Goal: Navigation & Orientation: Find specific page/section

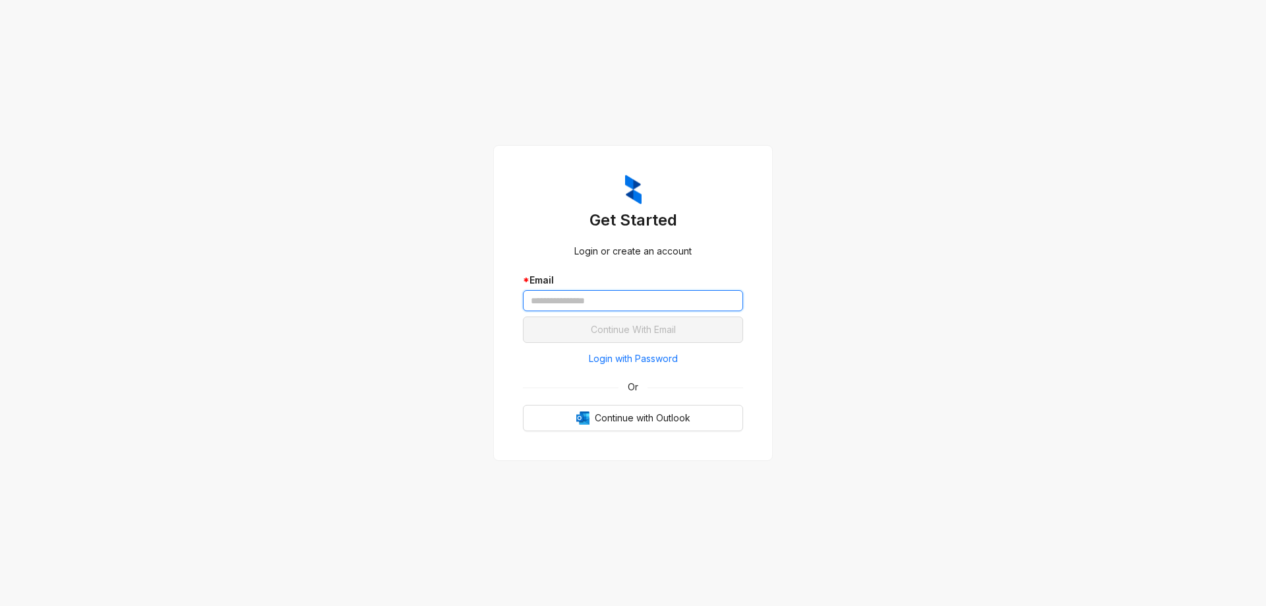
click at [679, 300] on input "text" at bounding box center [633, 300] width 220 height 21
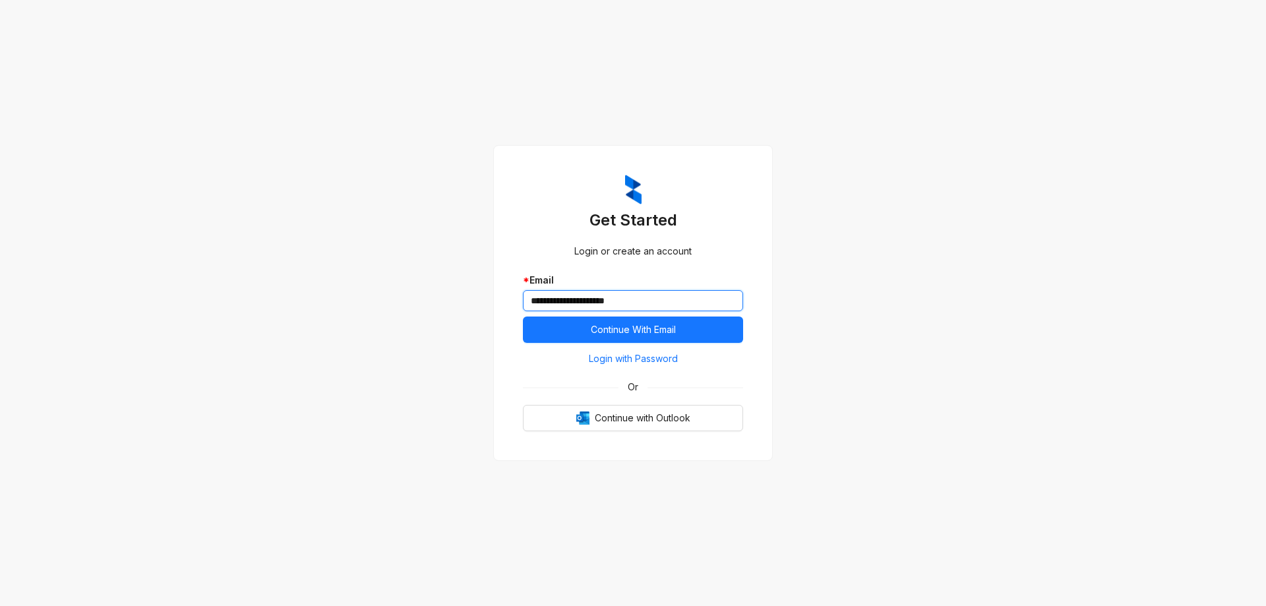
type input "**********"
click at [523, 317] on button "Continue With Email" at bounding box center [633, 330] width 220 height 26
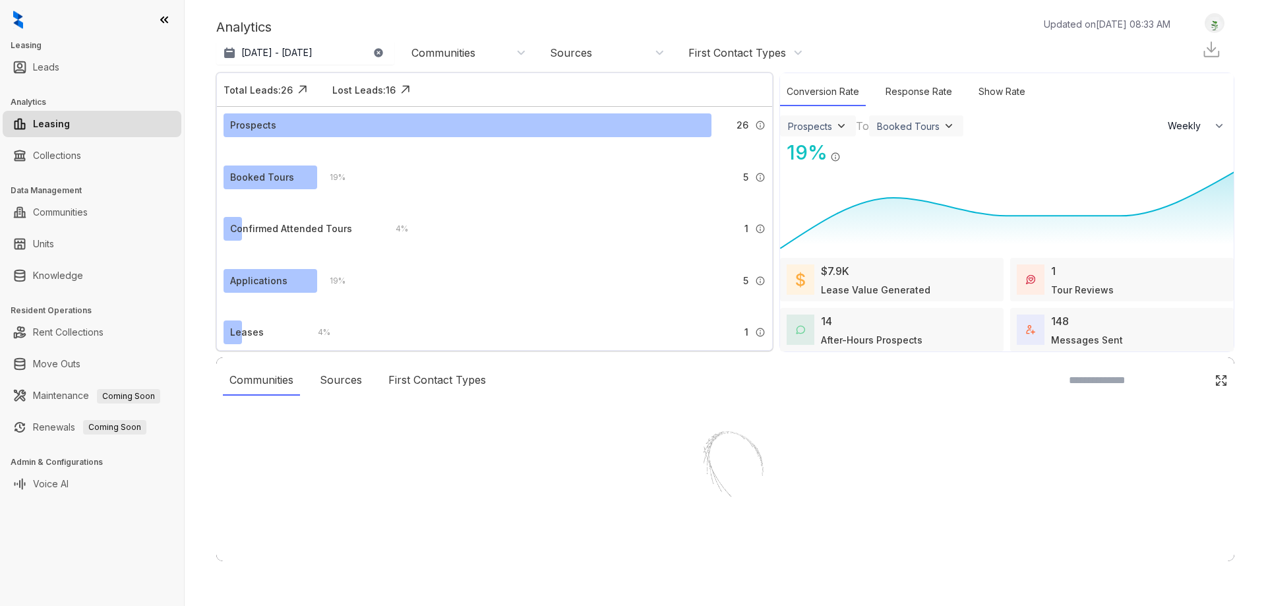
select select "******"
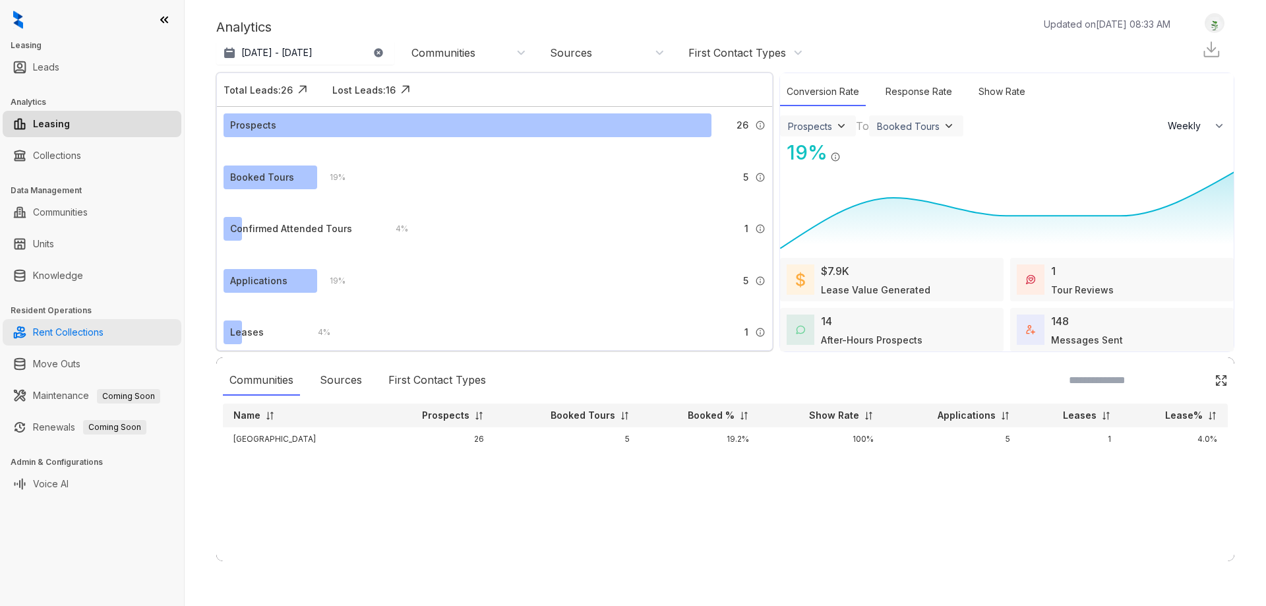
click at [73, 329] on link "Rent Collections" at bounding box center [68, 332] width 71 height 26
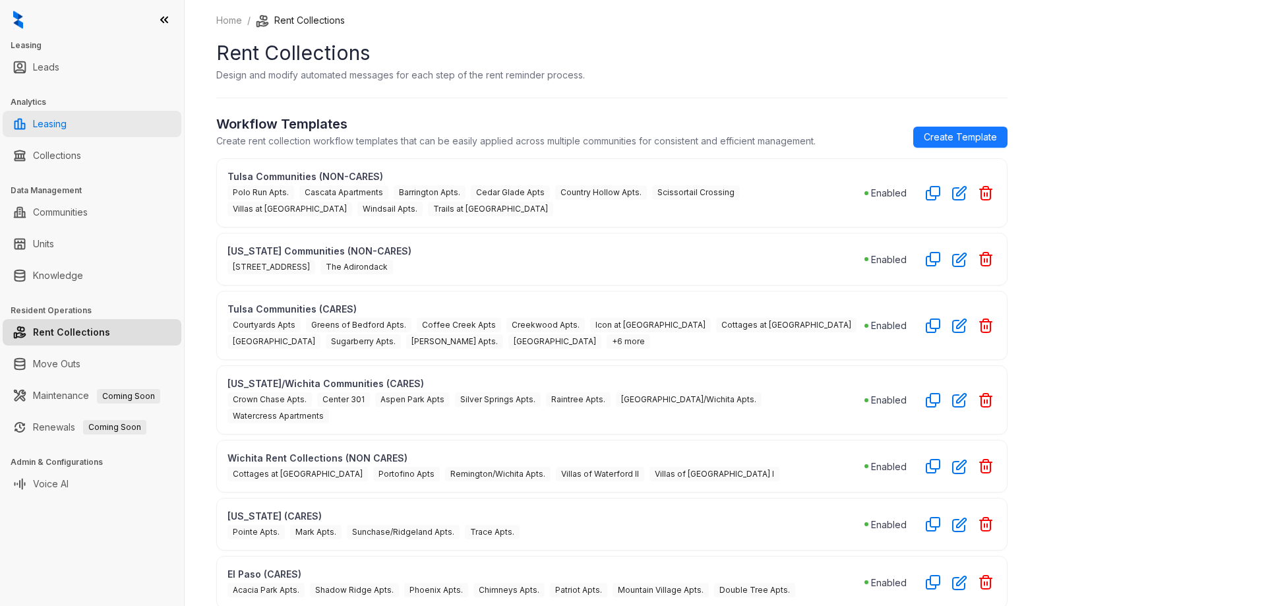
click at [67, 128] on link "Leasing" at bounding box center [50, 124] width 34 height 26
select select "******"
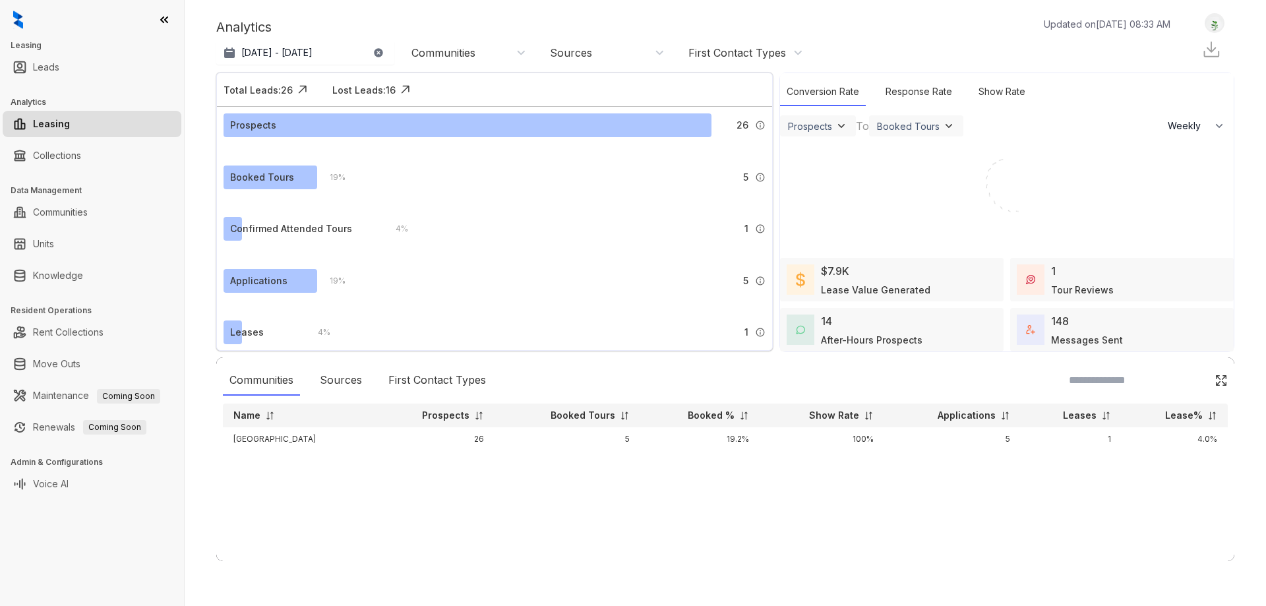
click at [15, 18] on img at bounding box center [18, 20] width 10 height 18
click at [162, 19] on icon at bounding box center [164, 19] width 7 height 5
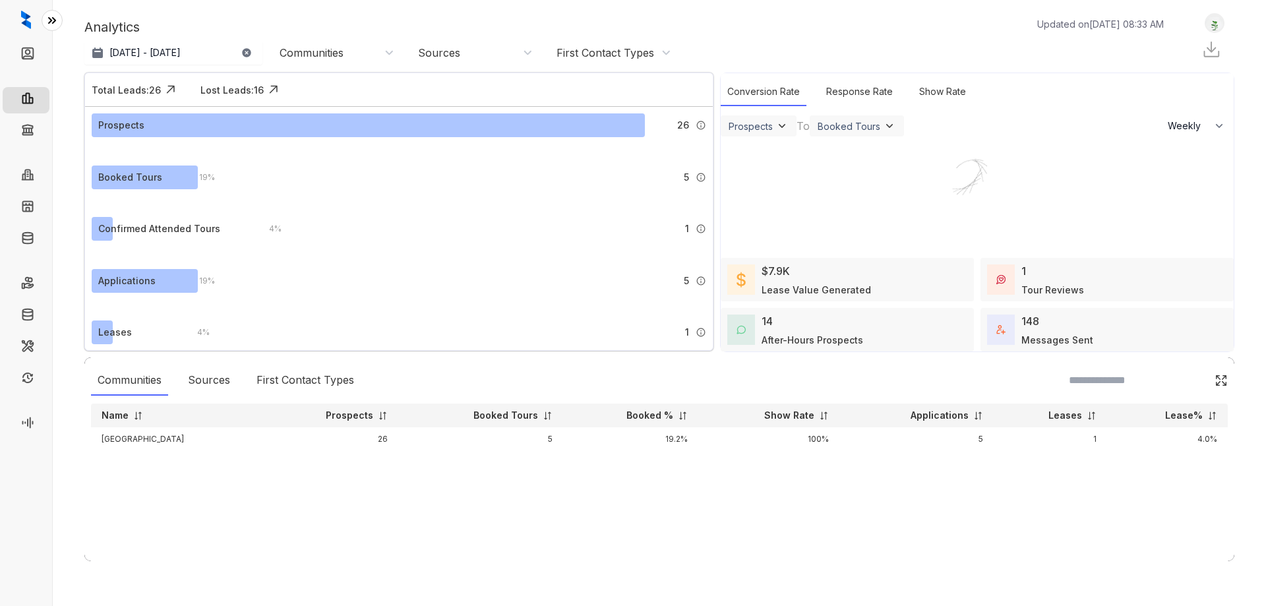
click at [46, 24] on icon at bounding box center [52, 20] width 13 height 13
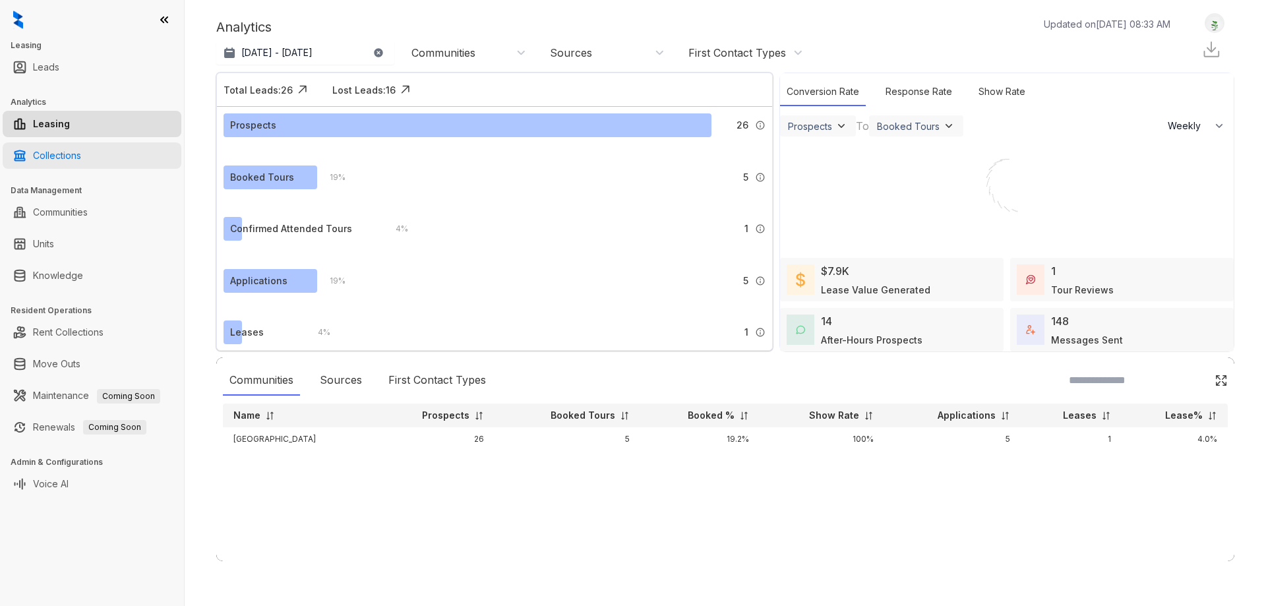
click at [74, 156] on link "Collections" at bounding box center [57, 155] width 48 height 26
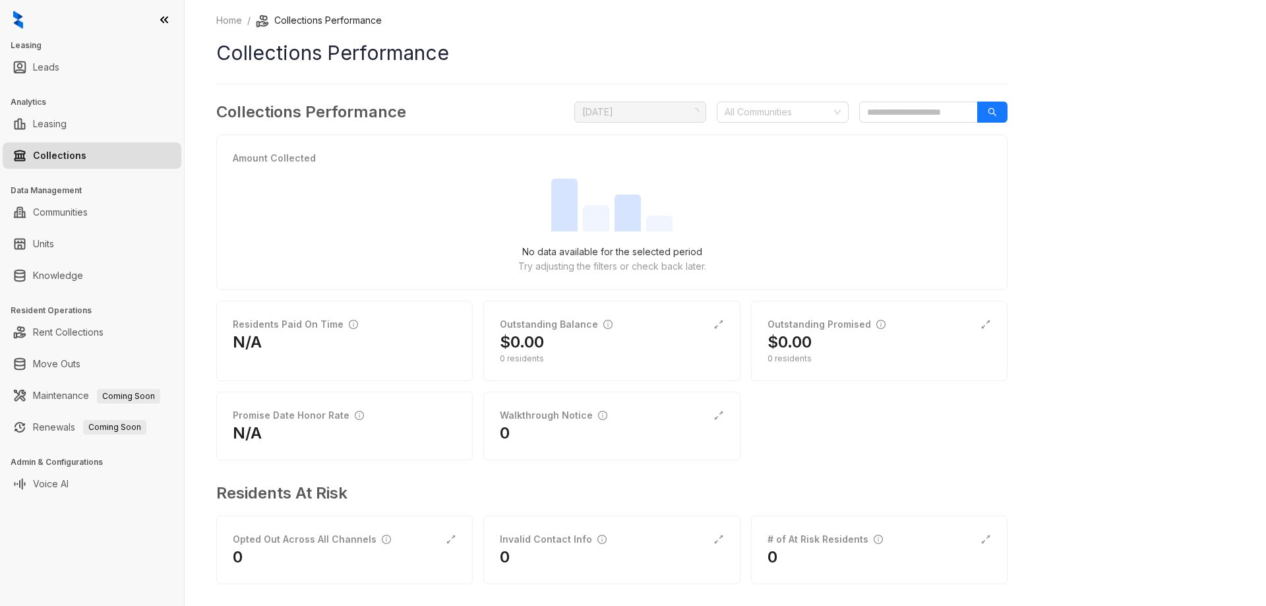
scroll to position [10, 0]
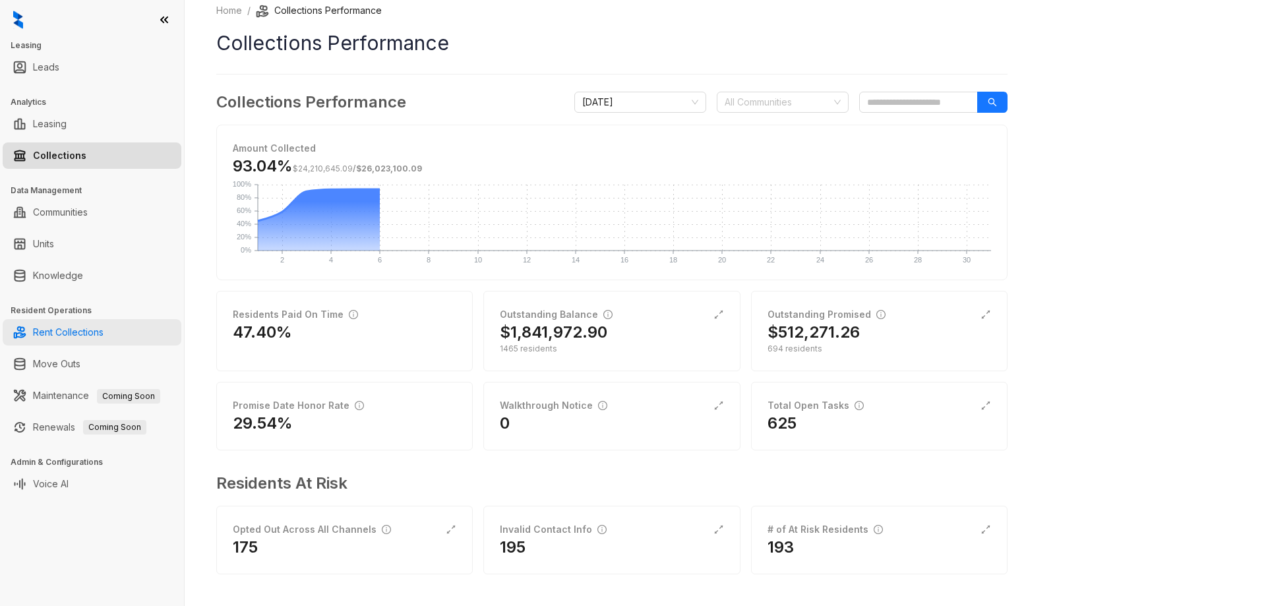
click at [73, 342] on link "Rent Collections" at bounding box center [68, 332] width 71 height 26
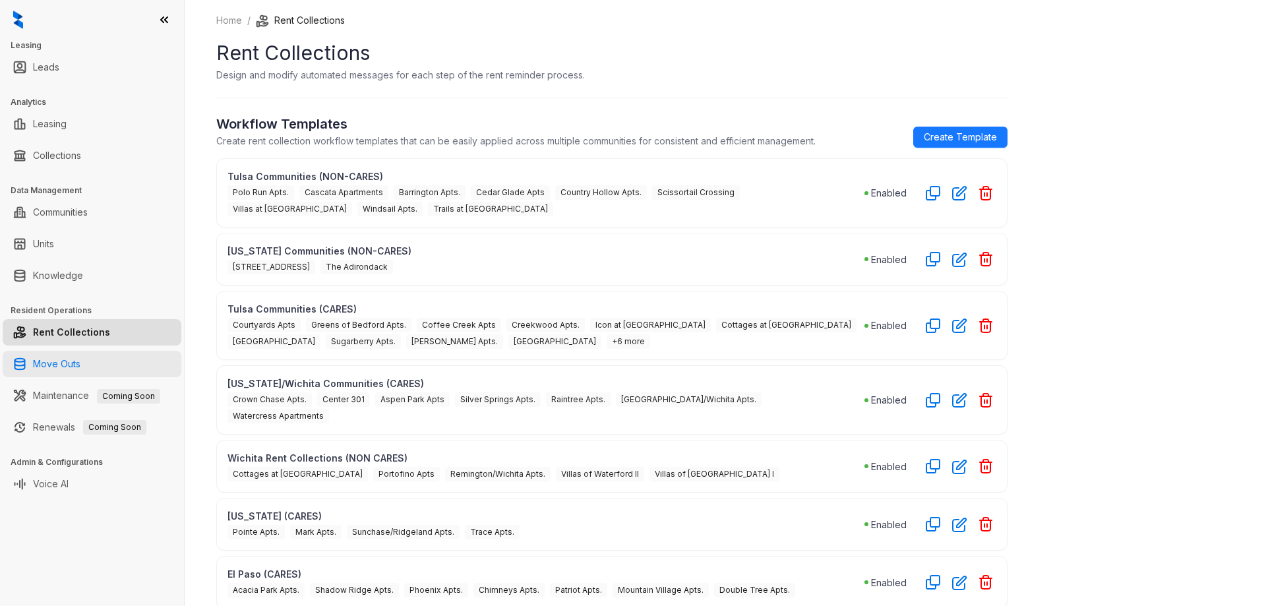
click at [60, 369] on link "Move Outs" at bounding box center [56, 364] width 47 height 26
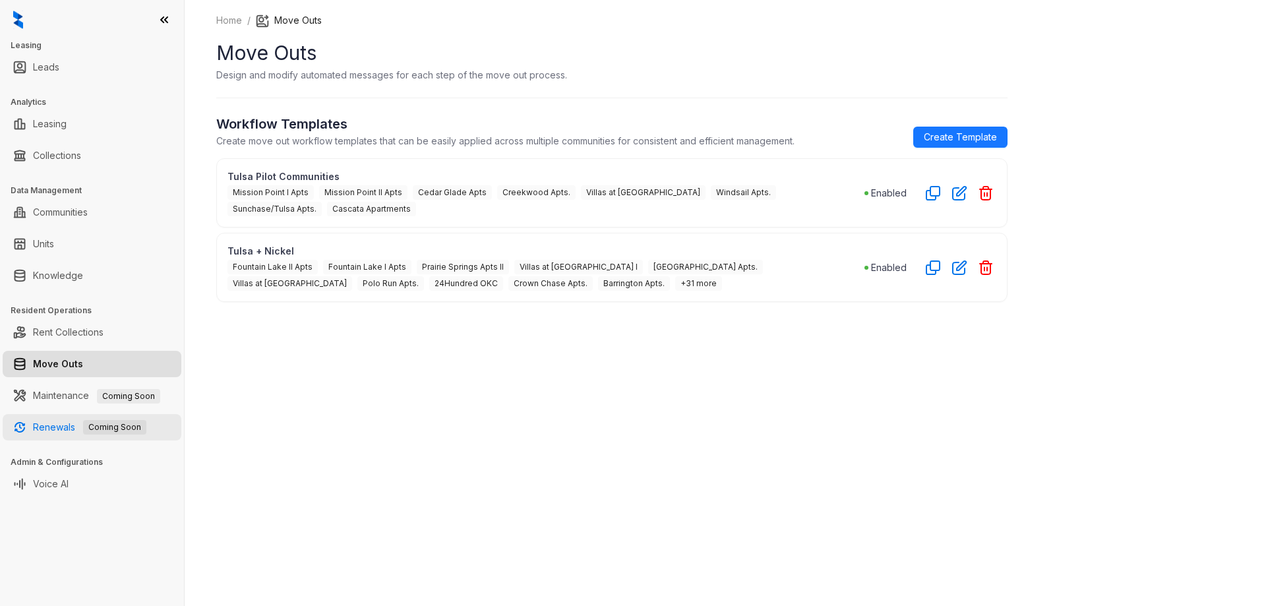
click at [65, 422] on link "Renewals Coming Soon" at bounding box center [89, 427] width 113 height 26
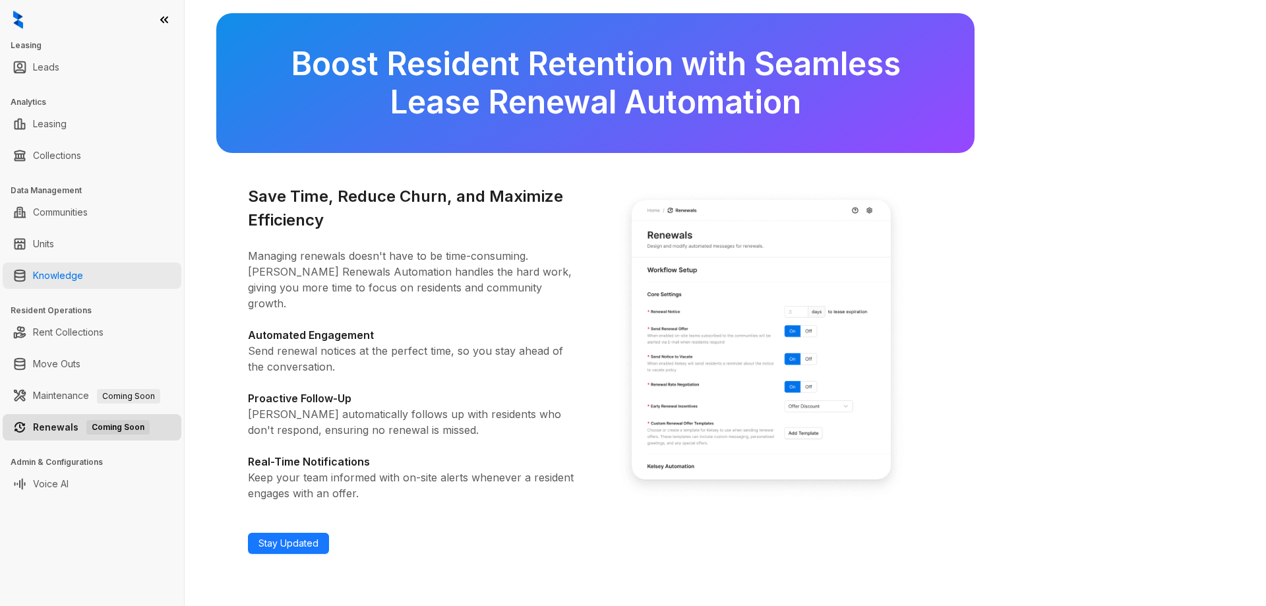
click at [75, 287] on link "Knowledge" at bounding box center [58, 276] width 50 height 26
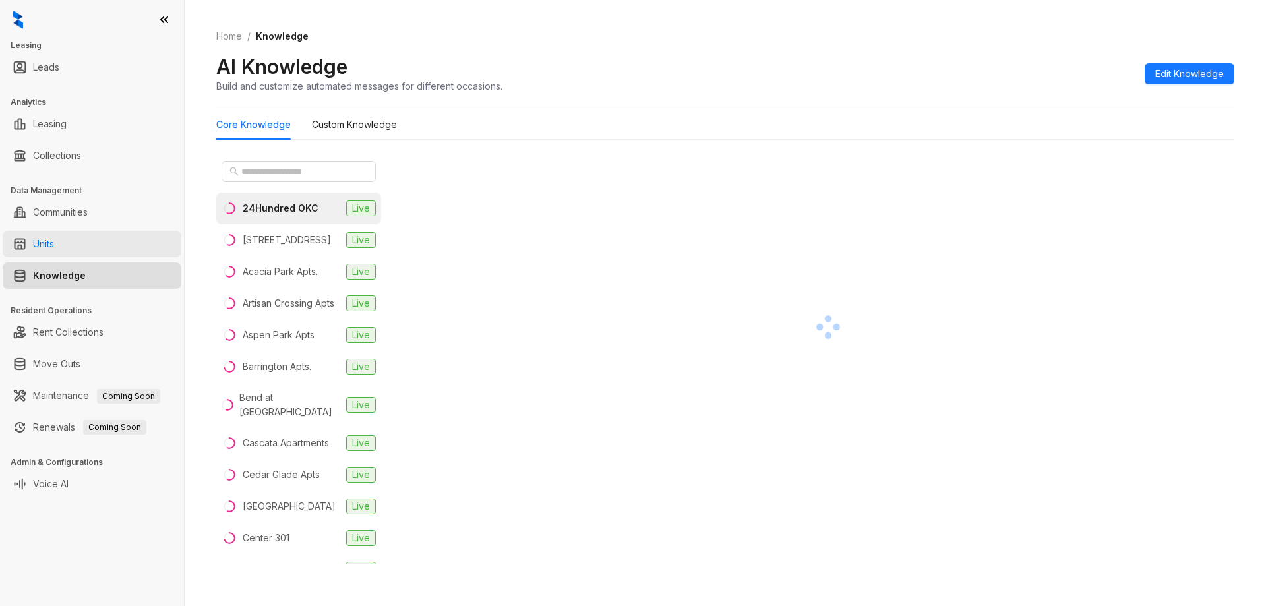
click at [33, 241] on link "Units" at bounding box center [43, 244] width 21 height 26
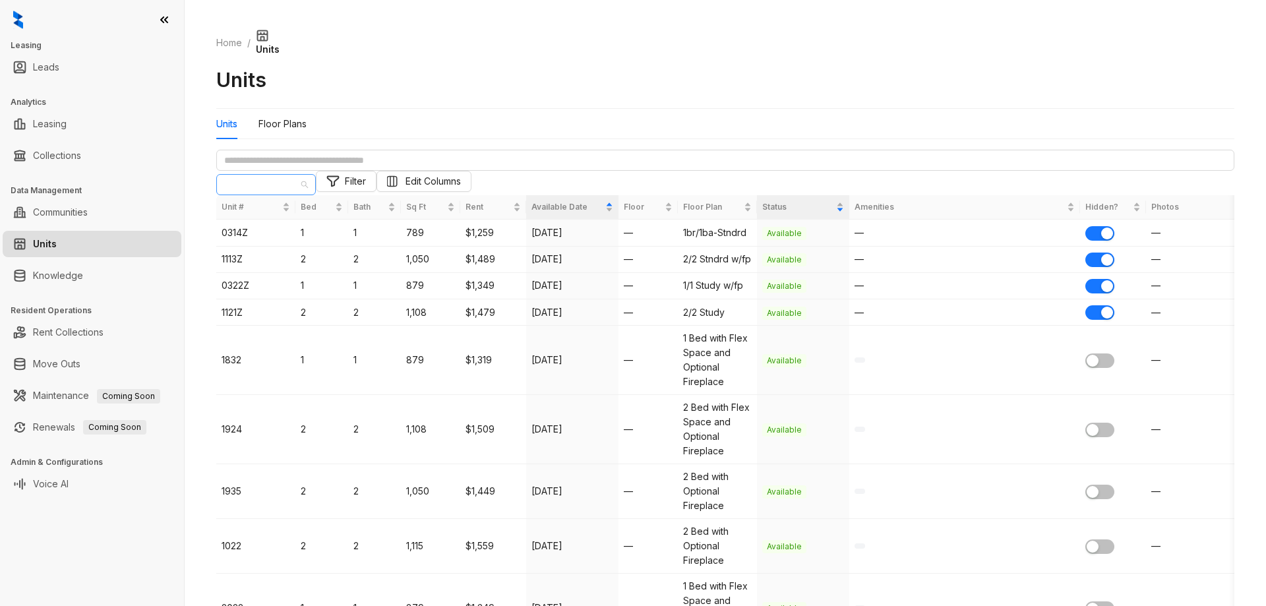
click at [308, 175] on span "24Hundred OKC" at bounding box center [266, 185] width 84 height 20
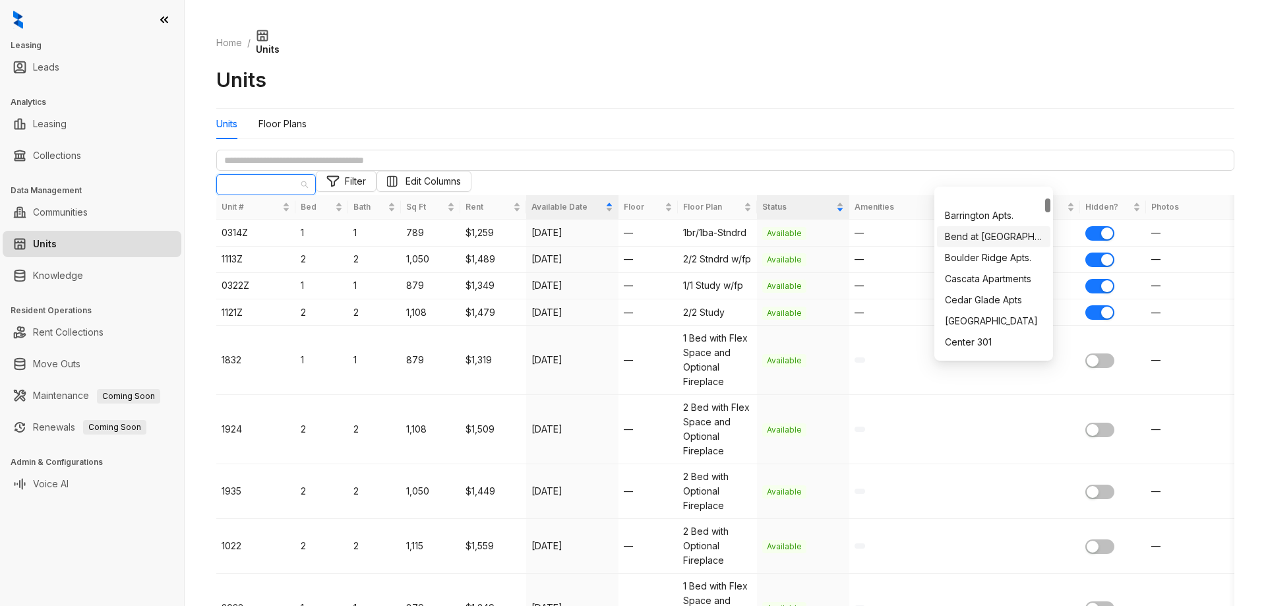
scroll to position [125, 0]
click at [998, 288] on div "[GEOGRAPHIC_DATA]" at bounding box center [994, 285] width 98 height 15
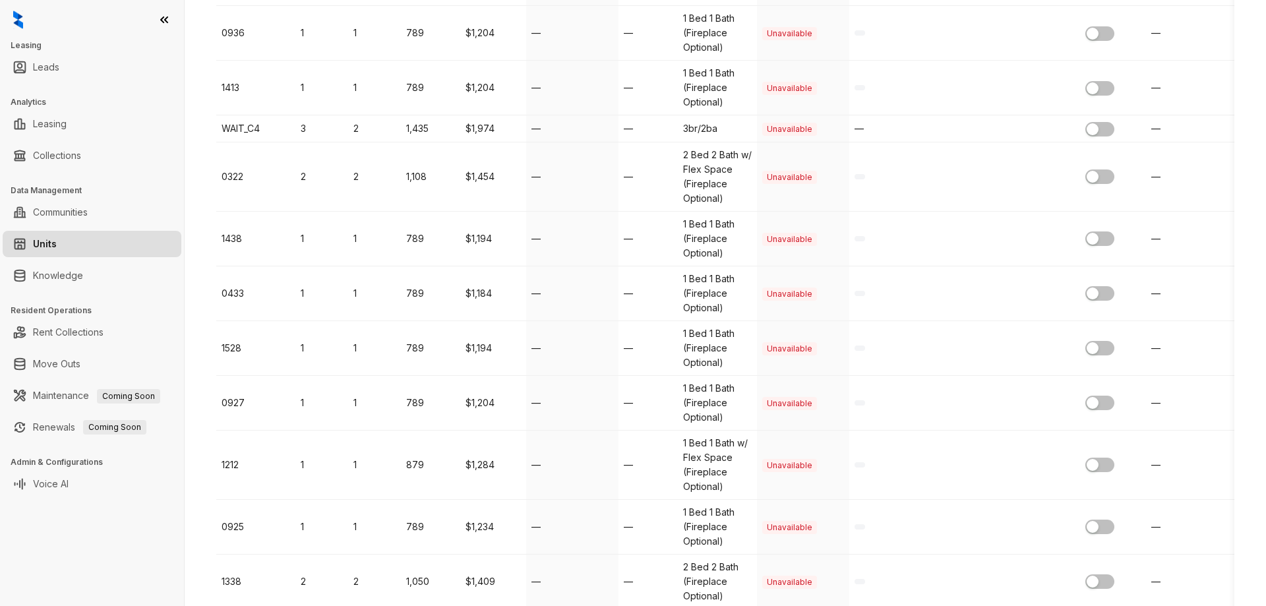
scroll to position [1671, 0]
